Goal: Find specific page/section: Find specific page/section

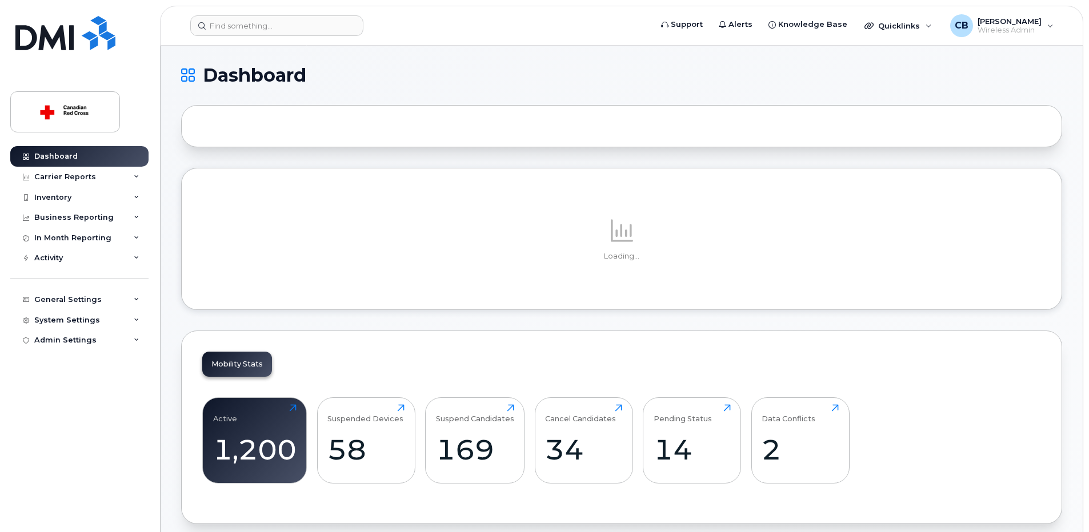
click at [84, 319] on div "System Settings" at bounding box center [67, 320] width 66 height 9
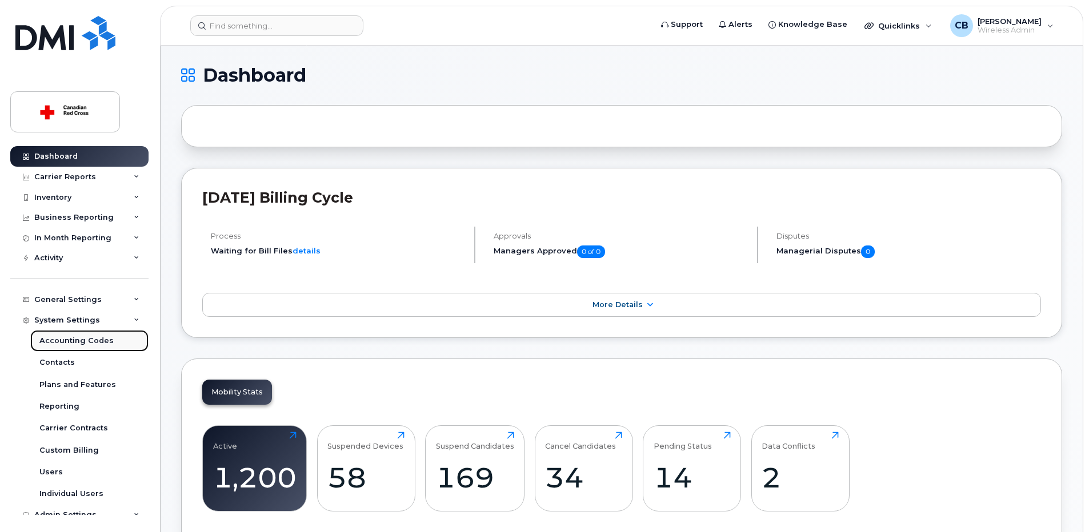
click at [87, 341] on div "Accounting Codes" at bounding box center [76, 341] width 74 height 10
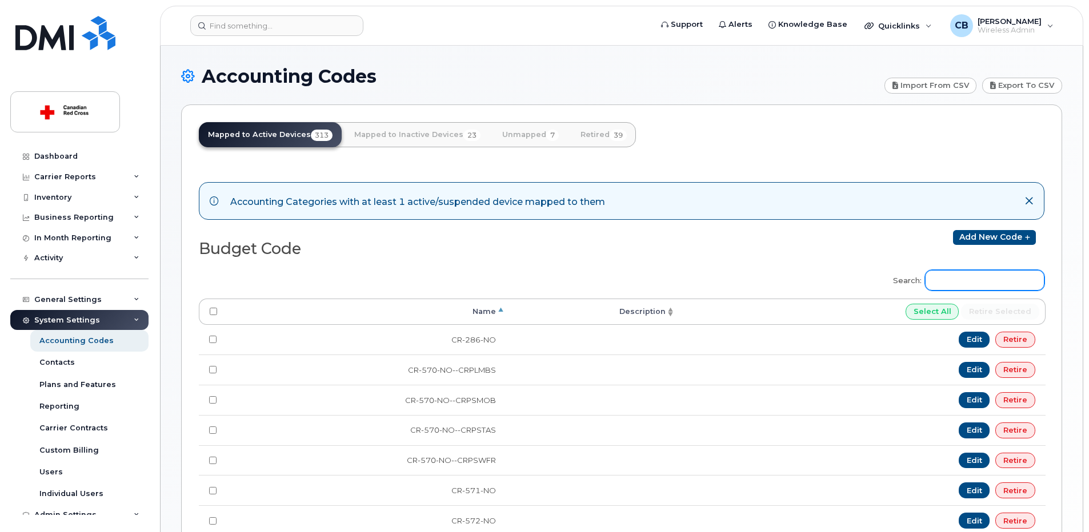
click at [972, 287] on input "Search:" at bounding box center [984, 280] width 119 height 21
paste input "RS-551-NS-EAFPSCM"
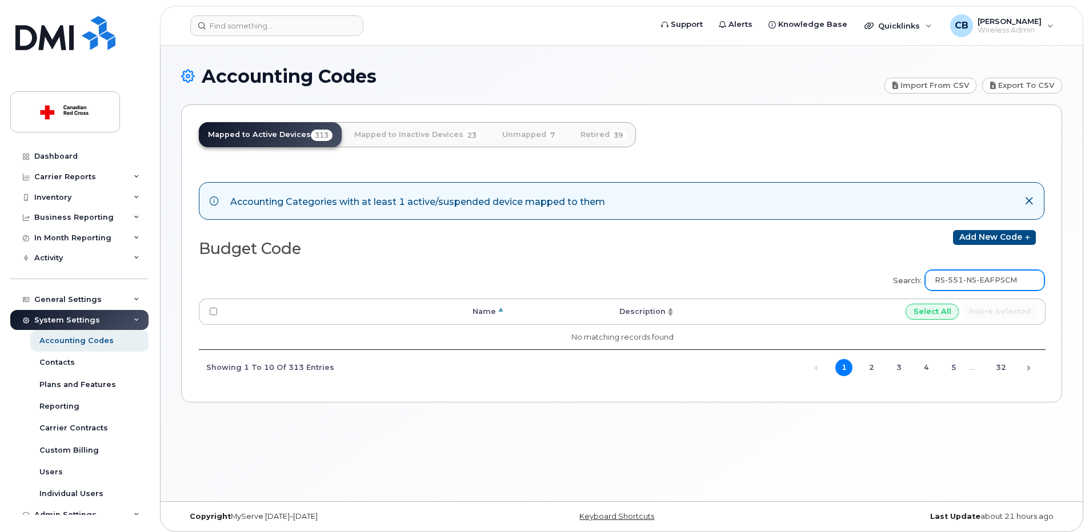
drag, startPoint x: 988, startPoint y: 279, endPoint x: 924, endPoint y: 283, distance: 64.1
click at [924, 283] on label "Search: RS-551-NS-EAFPSCM" at bounding box center [964, 279] width 159 height 32
drag, startPoint x: 956, startPoint y: 279, endPoint x: 947, endPoint y: 283, distance: 10.3
click at [947, 283] on input "EAFPSCM" at bounding box center [984, 280] width 119 height 21
paste input "search"
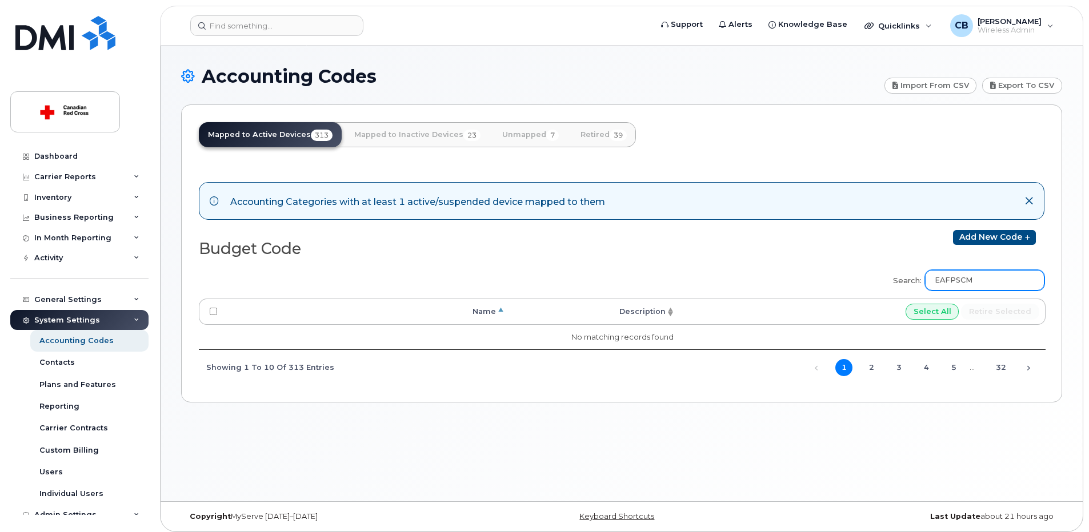
drag, startPoint x: 967, startPoint y: 279, endPoint x: 941, endPoint y: 278, distance: 25.2
click at [941, 278] on input "EAFPSCM" at bounding box center [984, 280] width 119 height 21
paste input "D7"
drag, startPoint x: 990, startPoint y: 280, endPoint x: 937, endPoint y: 277, distance: 52.7
click at [937, 277] on input "EAFPSD7" at bounding box center [984, 280] width 119 height 21
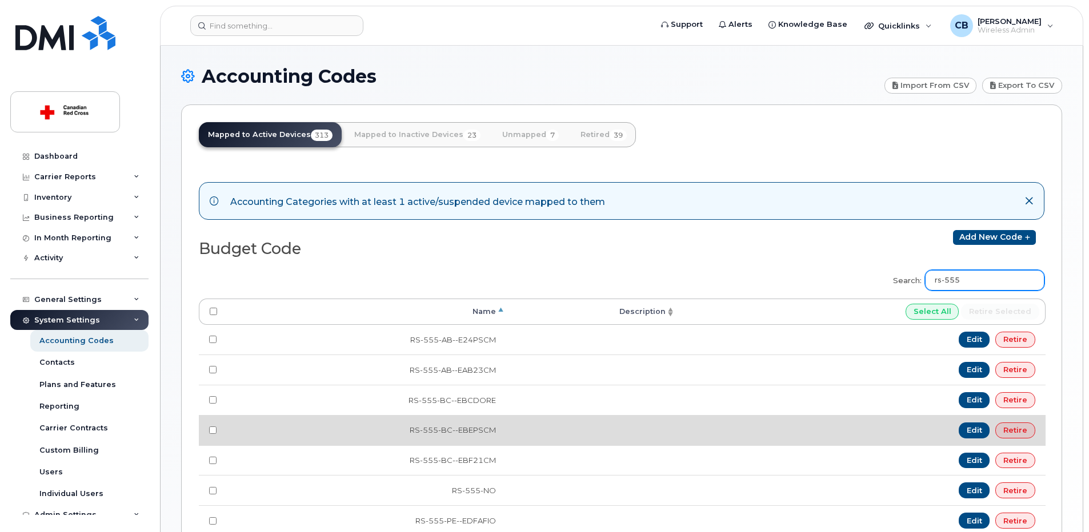
scroll to position [114, 0]
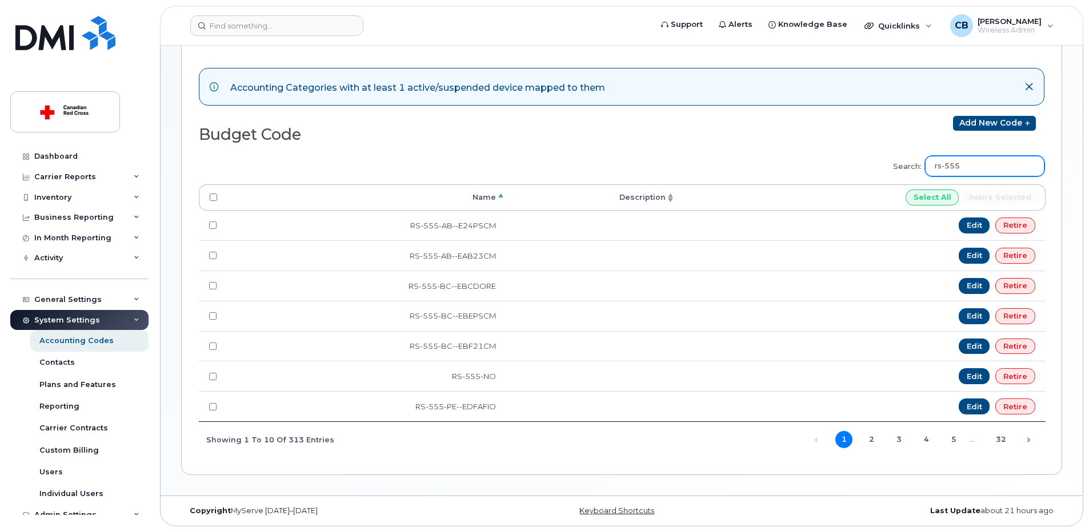
click at [1007, 167] on input "rs-555" at bounding box center [984, 166] width 119 height 21
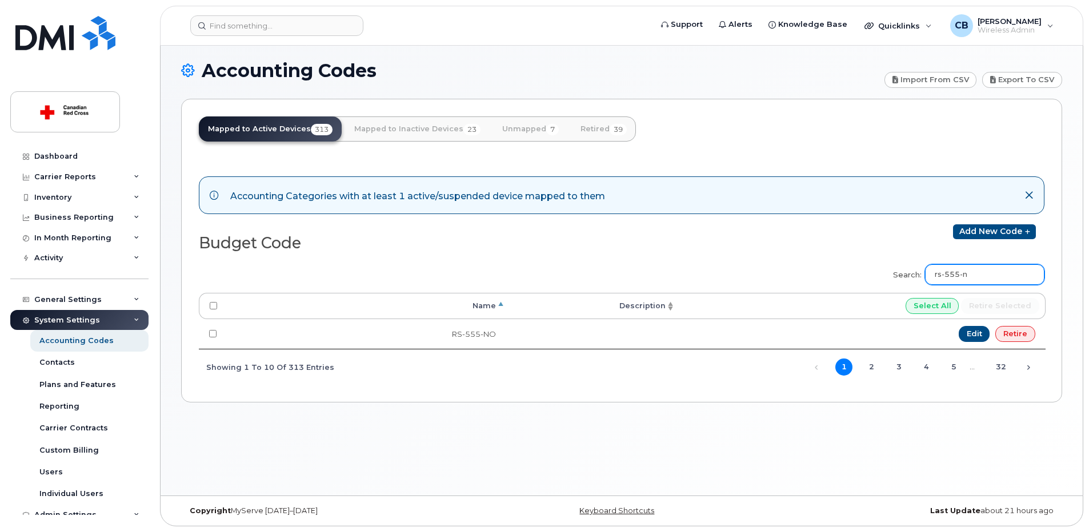
scroll to position [6, 0]
type input "rs-555-ns"
